Goal: Use online tool/utility: Utilize a website feature to perform a specific function

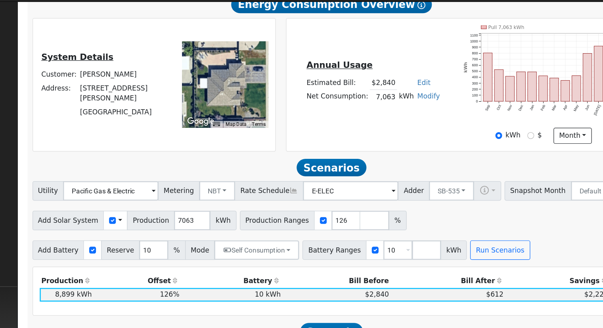
scroll to position [147, 0]
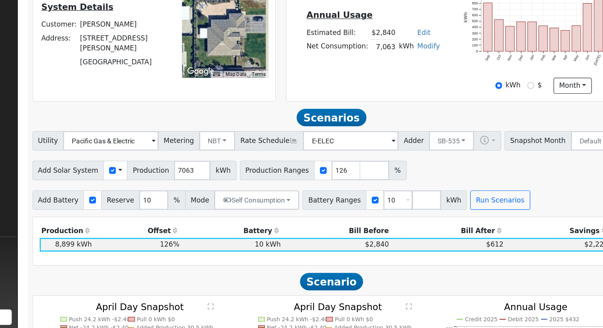
click at [296, 228] on button "Self Consumption" at bounding box center [284, 223] width 69 height 16
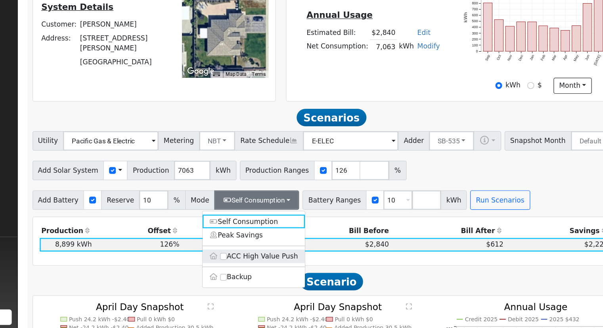
click at [277, 269] on label "ACC High Value Push" at bounding box center [283, 268] width 84 height 11
click at [260, 269] on input "ACC High Value Push" at bounding box center [258, 269] width 6 height 6
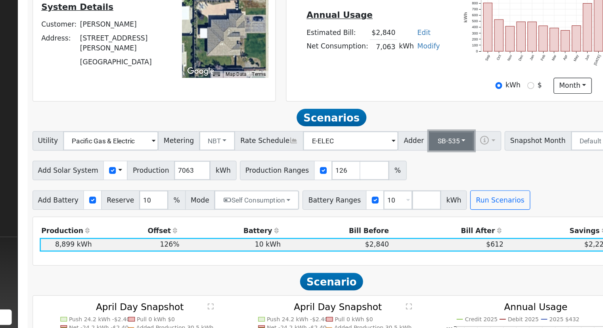
click at [426, 174] on button "SB-535" at bounding box center [444, 175] width 37 height 16
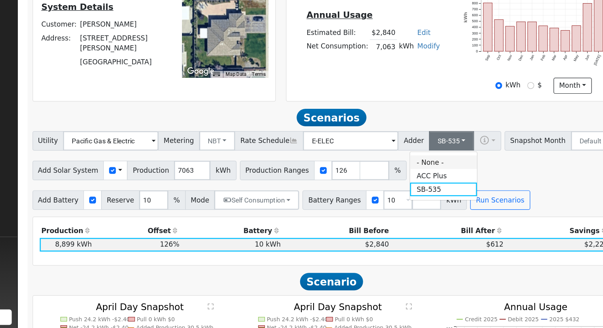
click at [421, 195] on link "- None -" at bounding box center [437, 191] width 55 height 11
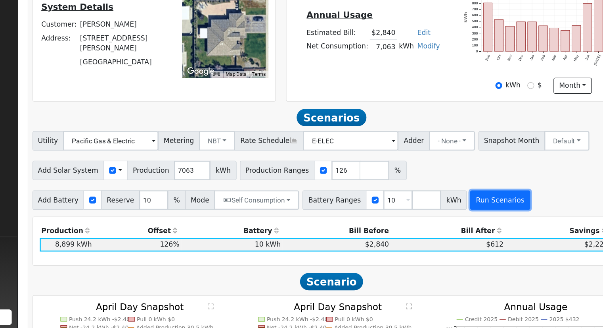
click at [460, 230] on button "Run Scenarios" at bounding box center [484, 223] width 49 height 16
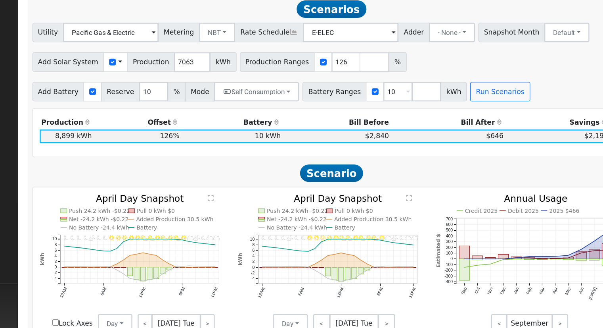
scroll to position [274, 0]
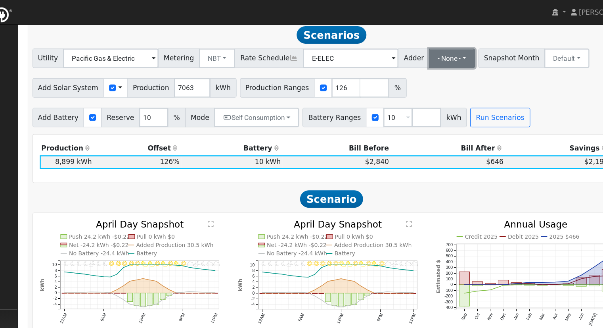
click at [436, 47] on button "- None -" at bounding box center [445, 48] width 38 height 16
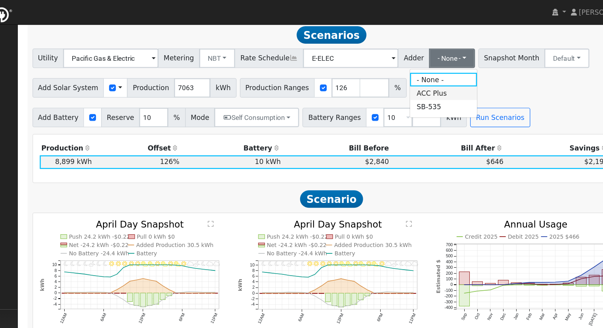
click at [438, 80] on link "ACC Plus" at bounding box center [437, 76] width 55 height 11
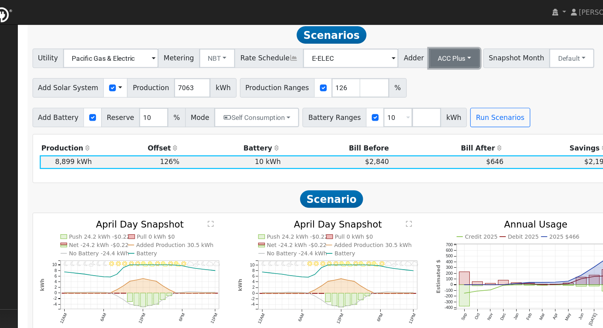
click at [426, 45] on button "ACC Plus" at bounding box center [447, 48] width 42 height 16
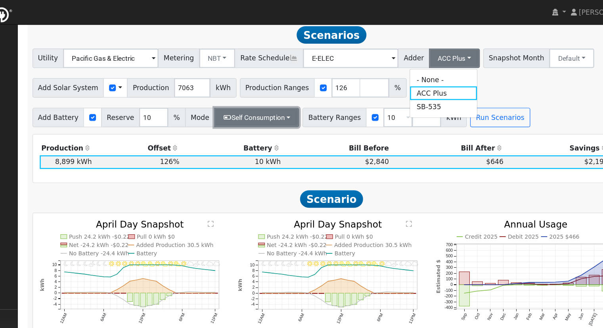
click at [285, 94] on button "Self Consumption" at bounding box center [284, 96] width 69 height 16
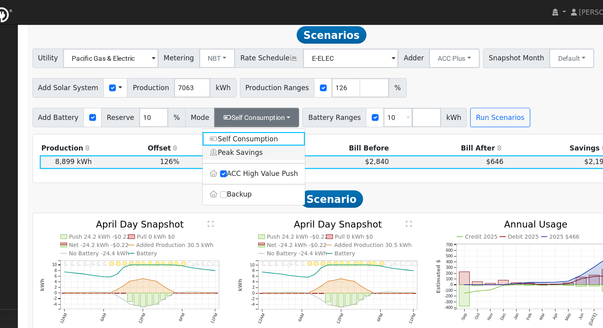
click at [268, 130] on link "Peak Savings" at bounding box center [283, 124] width 84 height 11
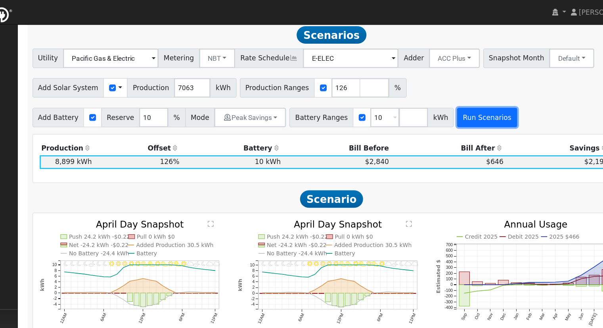
click at [449, 104] on button "Run Scenarios" at bounding box center [473, 96] width 49 height 16
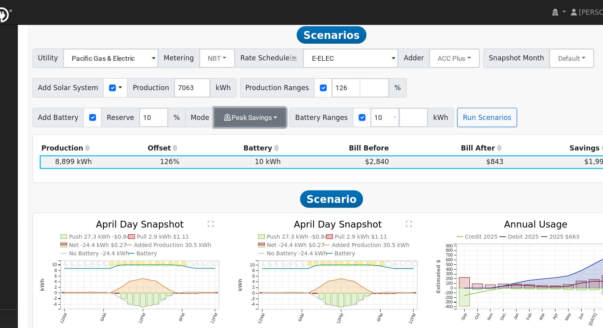
click at [269, 98] on button "Peak Savings" at bounding box center [279, 96] width 59 height 16
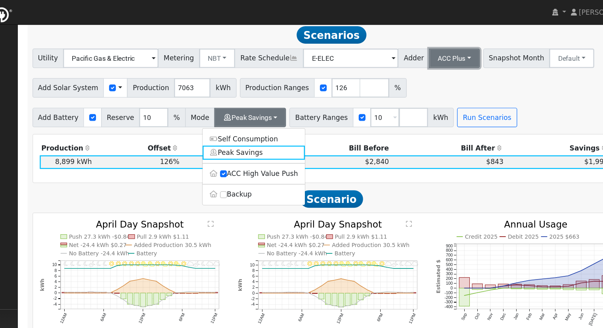
click at [444, 52] on button "ACC Plus" at bounding box center [447, 48] width 42 height 16
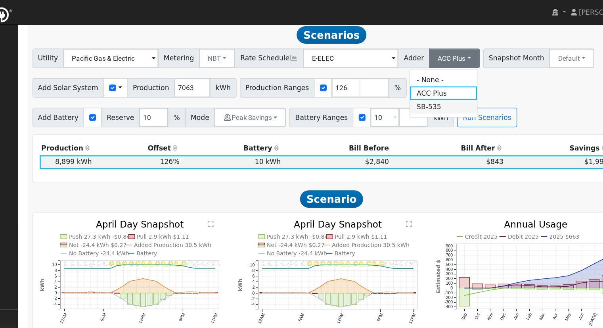
click at [428, 93] on link "SB-535" at bounding box center [437, 87] width 55 height 11
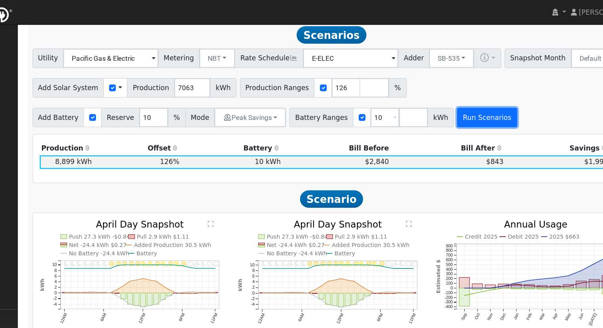
click at [449, 104] on button "Run Scenarios" at bounding box center [473, 96] width 49 height 16
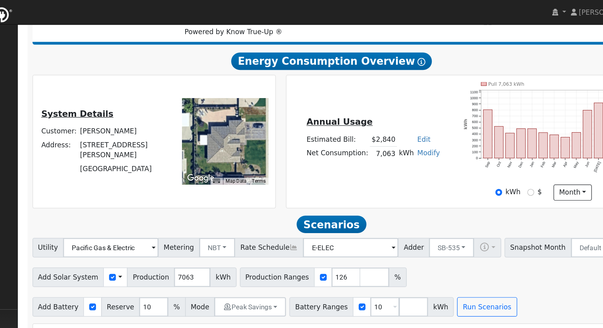
scroll to position [79, 0]
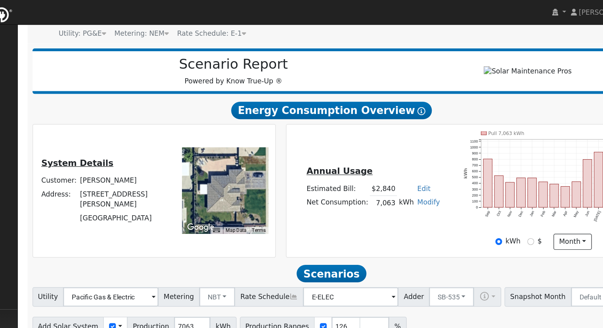
click at [409, 134] on div "Annual Usage Estimated Bill: $2,840 Edit Estimated Bill $ Annual Net Consumptio…" at bounding box center [449, 155] width 279 height 97
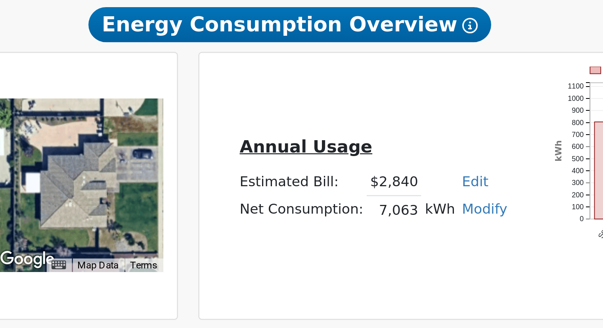
scroll to position [2, 0]
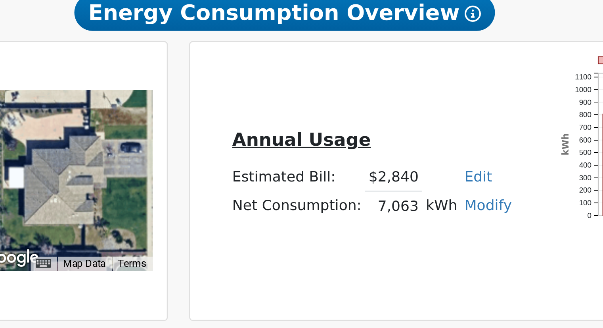
drag, startPoint x: 289, startPoint y: 163, endPoint x: 351, endPoint y: 194, distance: 70.0
click at [351, 194] on div "Annual Usage Estimated Bill: $2,840 Edit Estimated Bill $ Annual Net Consumptio…" at bounding box center [449, 232] width 279 height 97
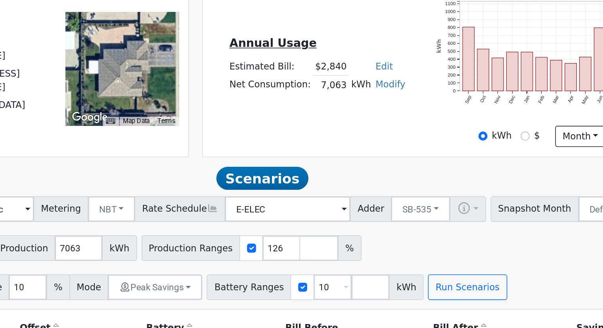
scroll to position [125, 0]
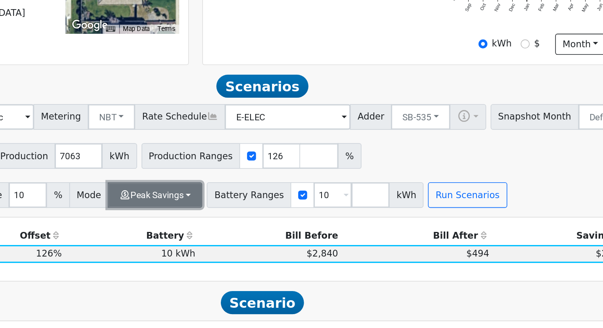
click at [278, 253] on button "Peak Savings" at bounding box center [279, 245] width 59 height 16
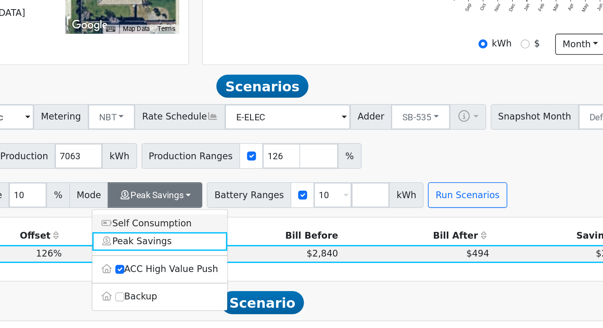
click at [268, 266] on link "Self Consumption" at bounding box center [283, 262] width 84 height 11
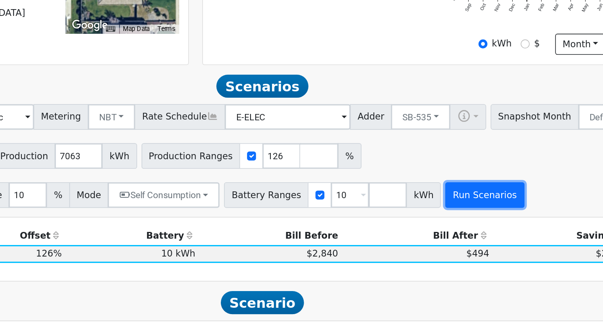
click at [460, 242] on button "Run Scenarios" at bounding box center [484, 245] width 49 height 16
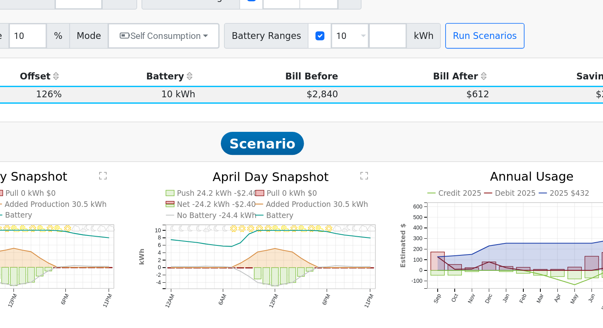
scroll to position [273, 0]
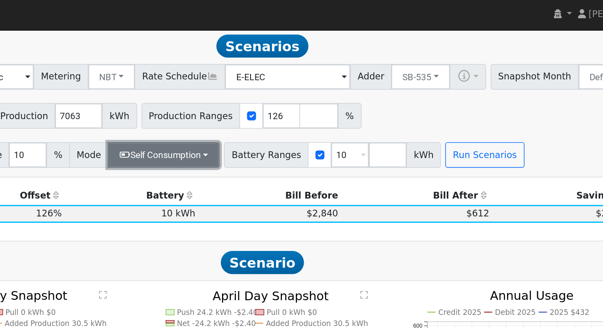
click at [266, 99] on button "Self Consumption" at bounding box center [284, 97] width 69 height 16
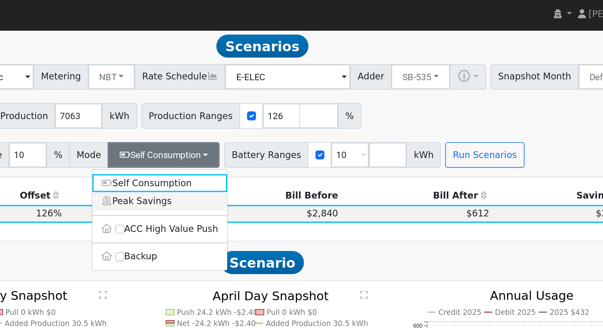
click at [266, 131] on link "Peak Savings" at bounding box center [283, 125] width 84 height 11
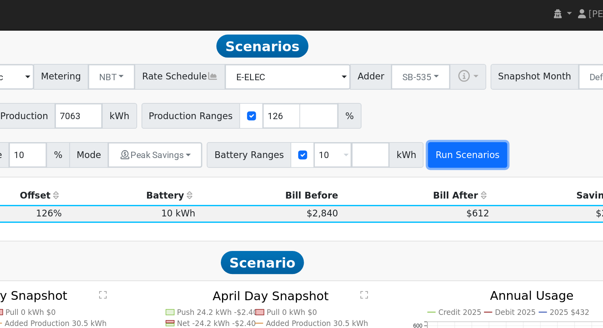
click at [450, 98] on button "Run Scenarios" at bounding box center [473, 97] width 49 height 16
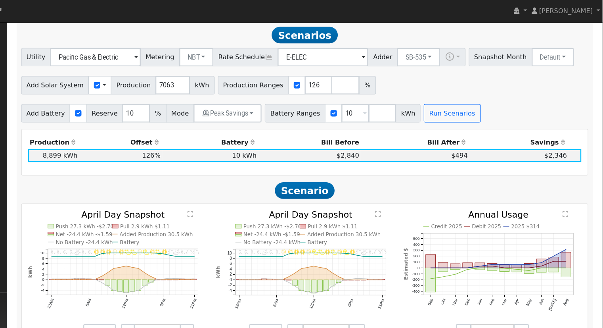
scroll to position [272, 0]
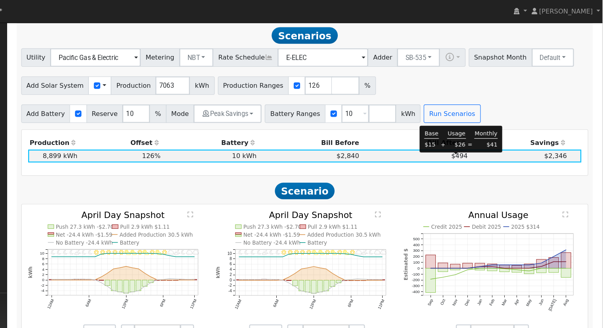
click at [83, 213] on ul "Navigation Admin Links Contact Us Site Summary [PERSON_NAME]" at bounding box center [44, 184] width 89 height 328
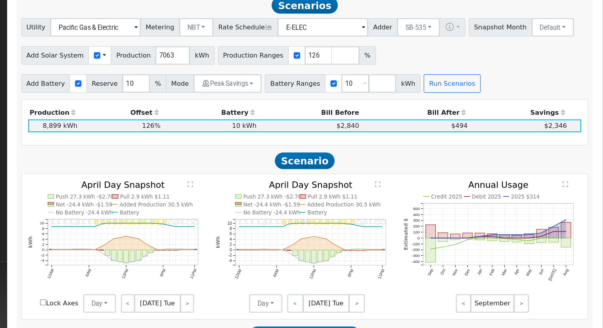
scroll to position [271, 0]
